Goal: Transaction & Acquisition: Purchase product/service

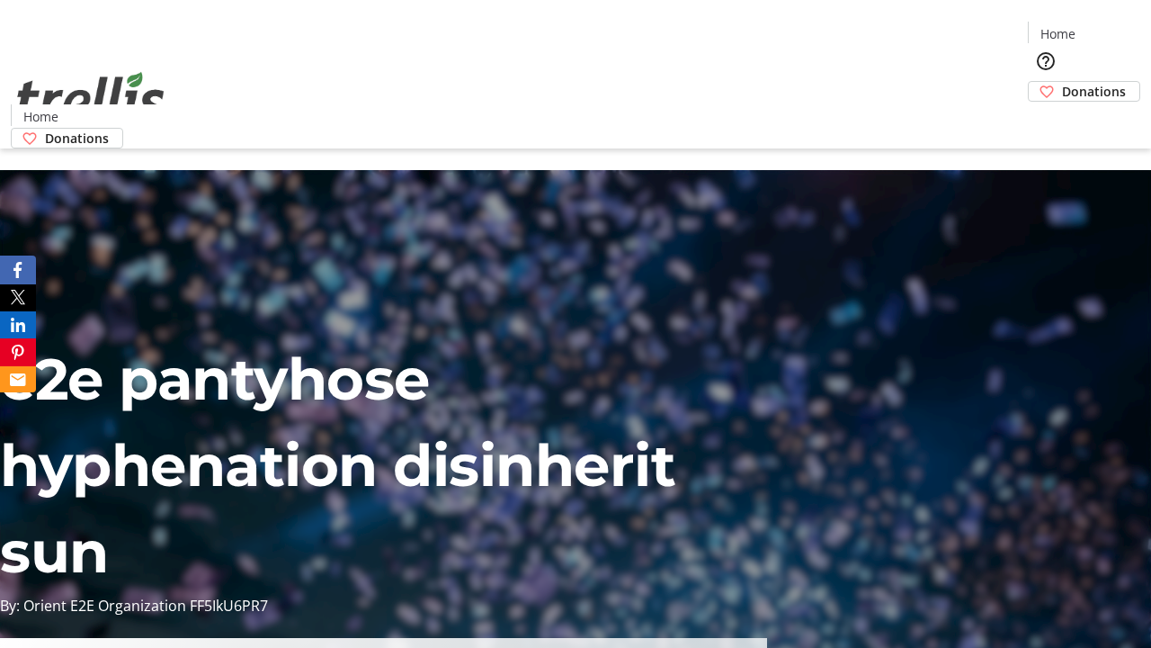
click at [1062, 82] on span "Donations" at bounding box center [1094, 91] width 64 height 19
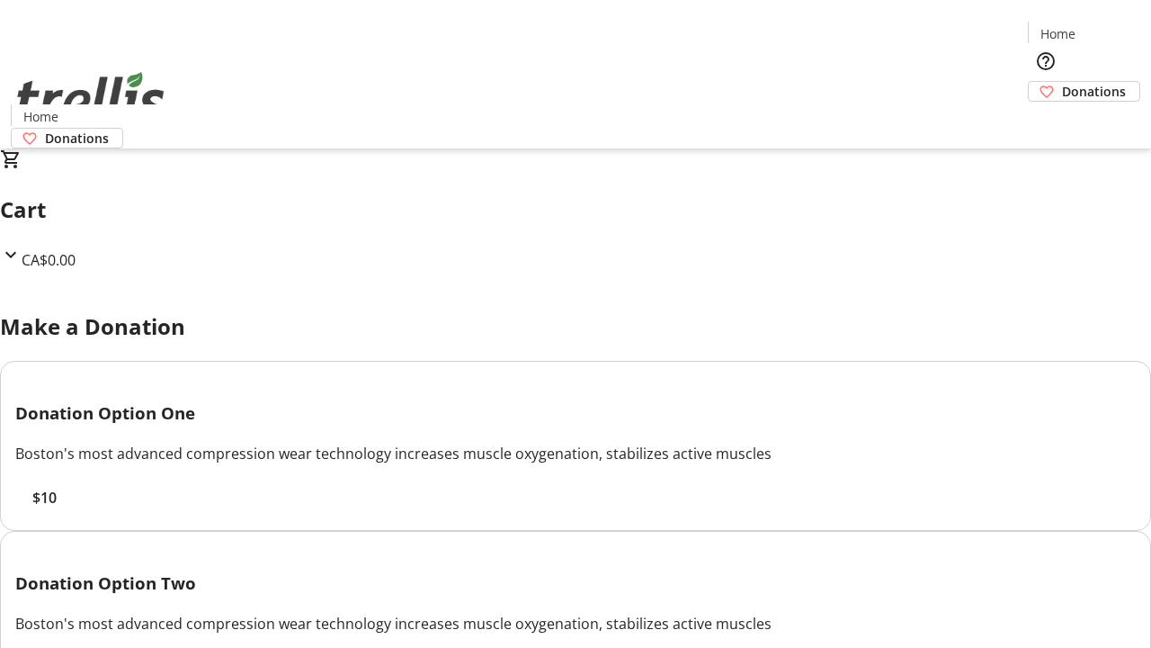
click at [57, 508] on span "$10" at bounding box center [44, 498] width 24 height 22
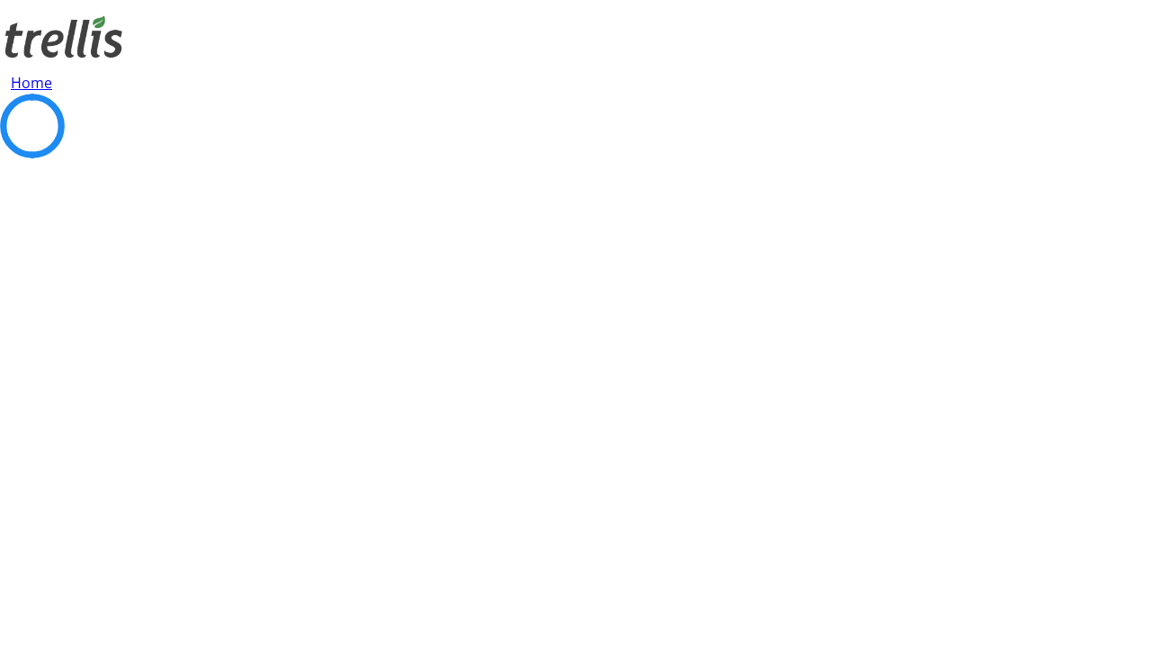
select select "CA"
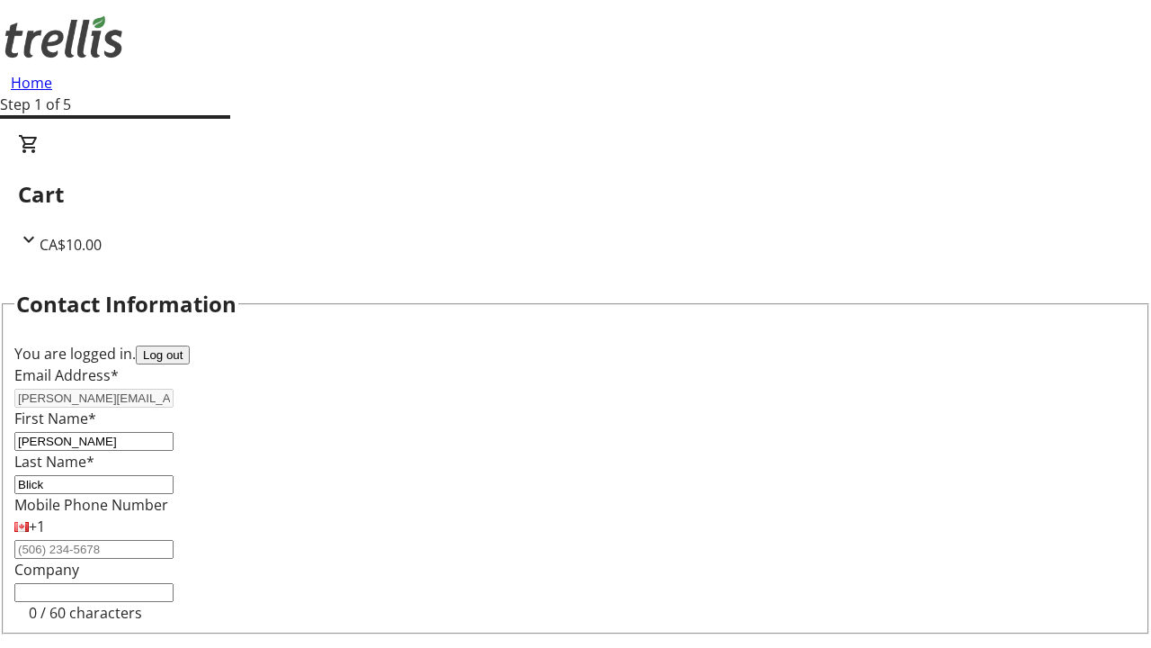
type input "[STREET_ADDRESS][PERSON_NAME]"
type input "Kelowna"
select select "BC"
type input "Kelowna"
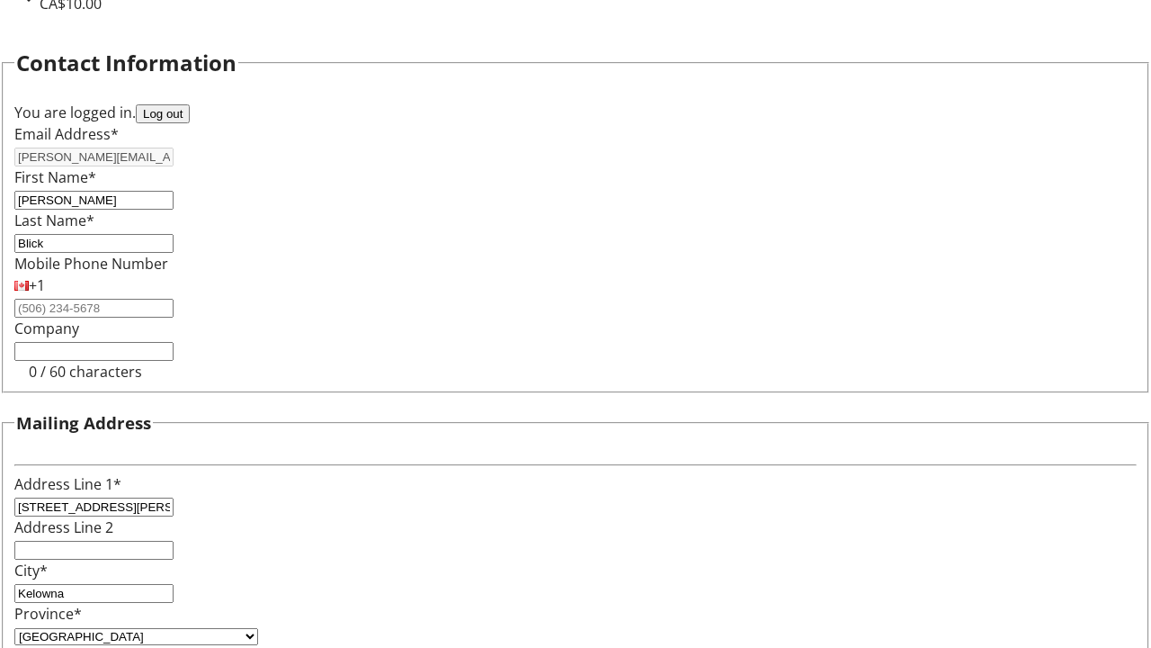
type input "V1Y 0C2"
